Goal: Navigation & Orientation: Find specific page/section

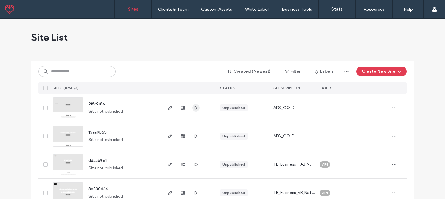
click at [195, 107] on icon "button" at bounding box center [195, 108] width 5 height 5
click at [287, 69] on icon "button" at bounding box center [286, 71] width 5 height 5
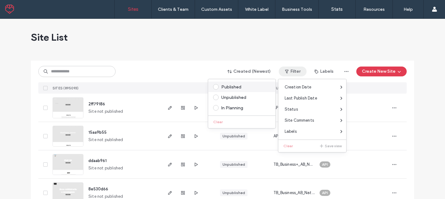
click at [242, 88] on div "Published" at bounding box center [244, 87] width 47 height 5
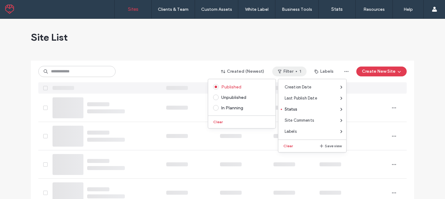
click at [220, 37] on div "Site List" at bounding box center [222, 37] width 383 height 37
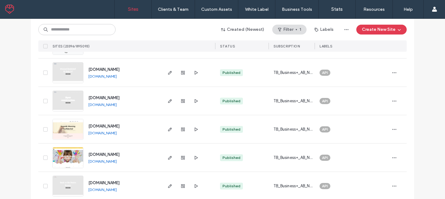
scroll to position [436, 0]
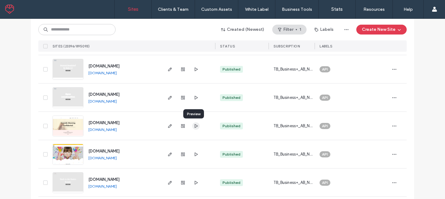
click at [194, 127] on icon "button" at bounding box center [195, 126] width 5 height 5
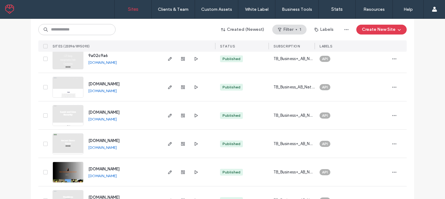
scroll to position [0, 0]
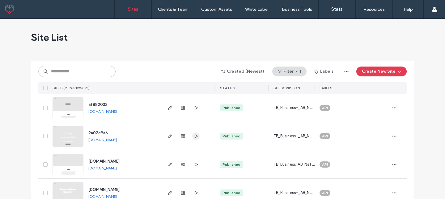
click at [195, 134] on icon "button" at bounding box center [195, 136] width 5 height 5
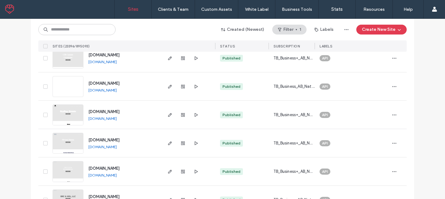
scroll to position [977, 0]
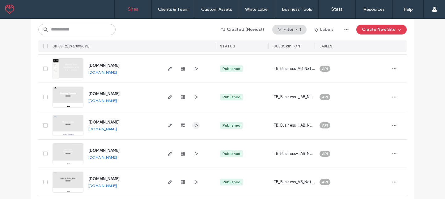
click at [195, 127] on icon "button" at bounding box center [195, 125] width 5 height 5
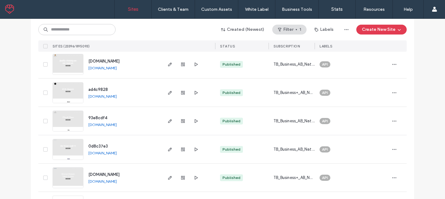
scroll to position [1444, 0]
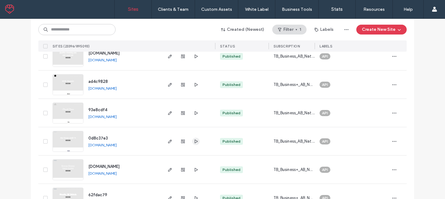
click at [193, 142] on icon "button" at bounding box center [195, 141] width 5 height 5
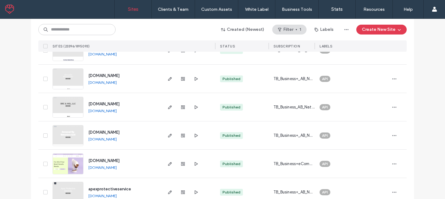
scroll to position [815, 0]
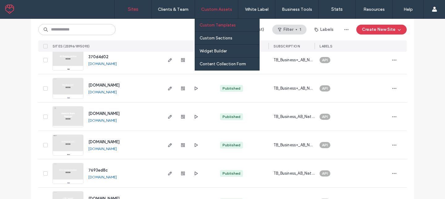
click at [211, 23] on label "Custom Templates" at bounding box center [217, 25] width 36 height 5
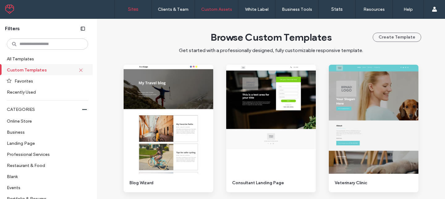
click at [136, 6] on label "Sites" at bounding box center [133, 9] width 10 height 6
